Goal: Check status: Check status

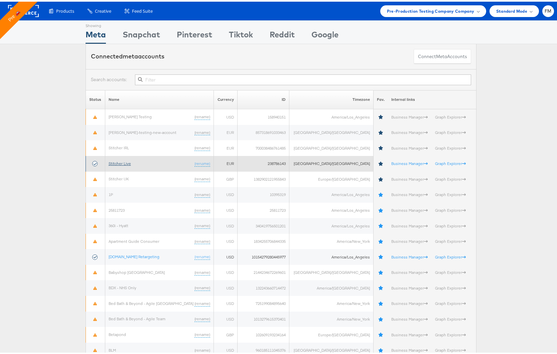
click at [119, 161] on link "Stitcher Live" at bounding box center [120, 161] width 22 height 5
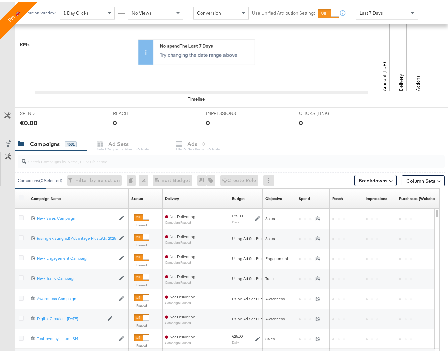
scroll to position [234, 0]
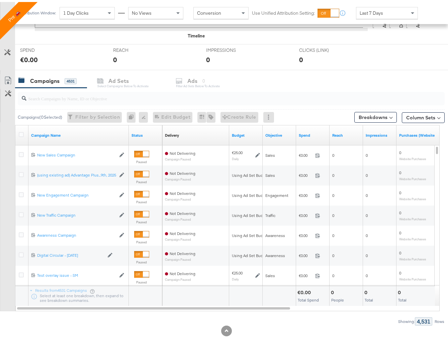
click at [105, 100] on input "search" at bounding box center [216, 93] width 380 height 13
